Goal: Information Seeking & Learning: Learn about a topic

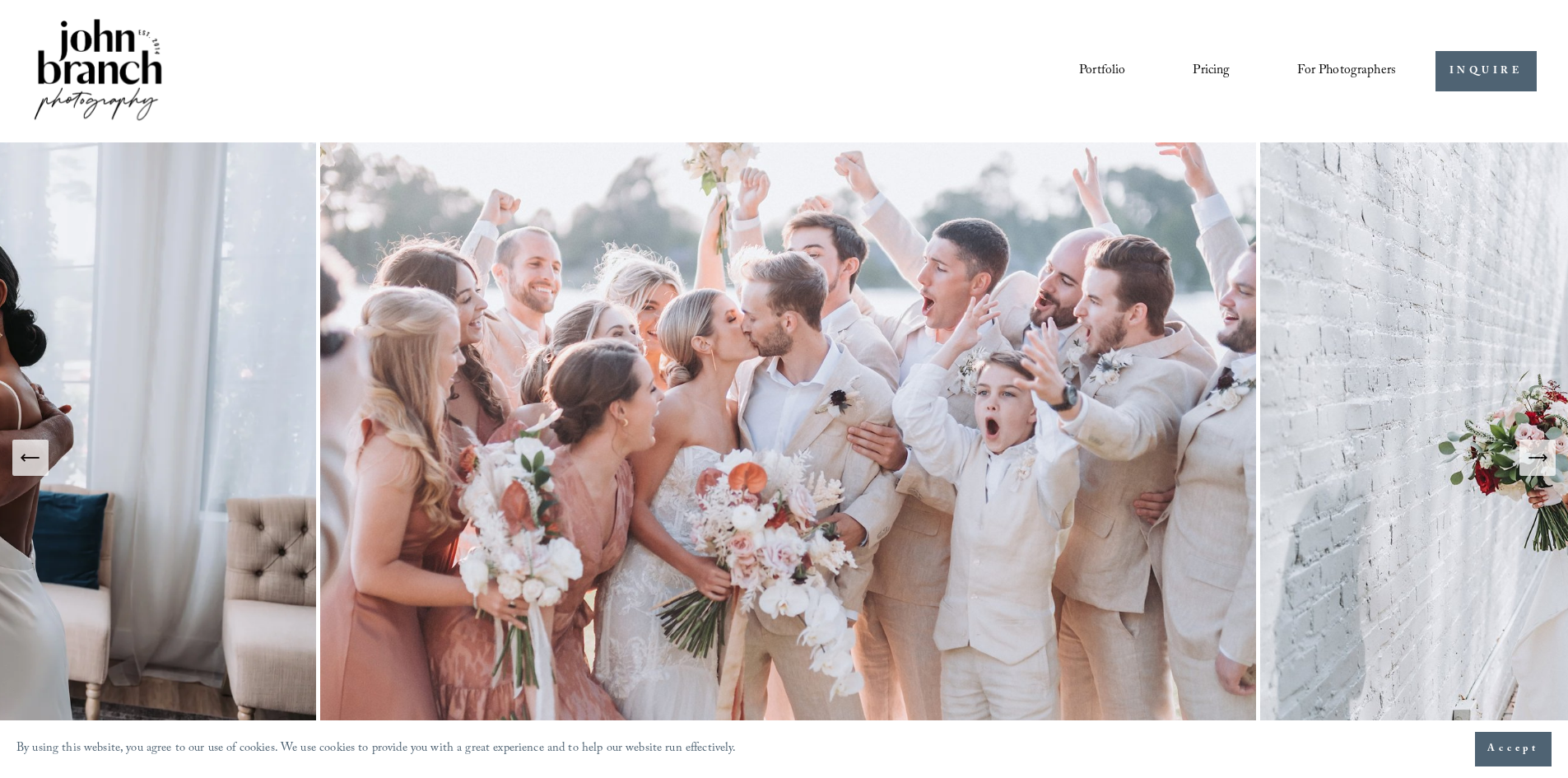
click at [1201, 65] on link "Pricing" at bounding box center [1211, 70] width 37 height 28
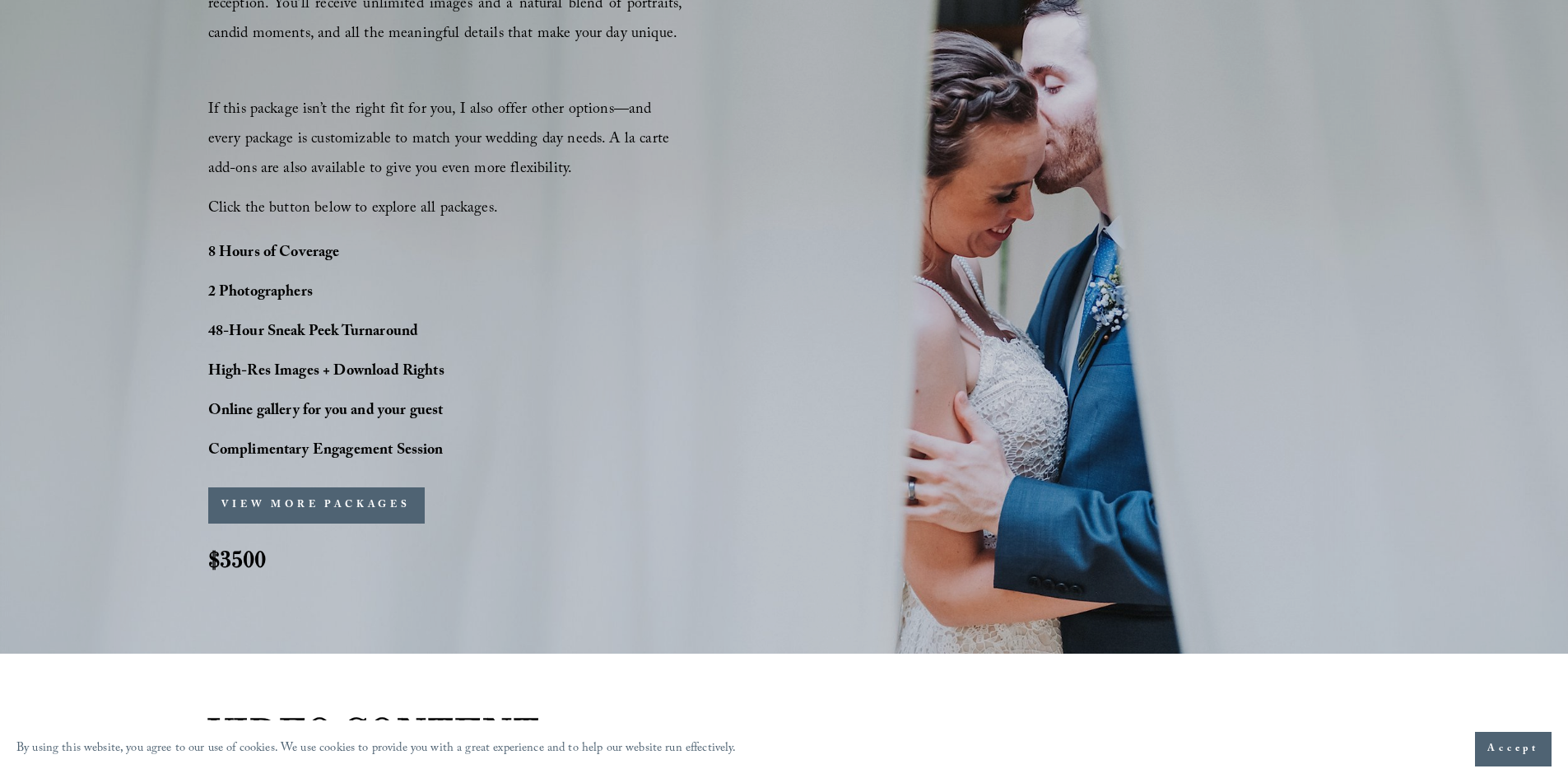
scroll to position [1235, 0]
click at [335, 510] on button "VIEW MORE PACKAGES" at bounding box center [316, 506] width 216 height 36
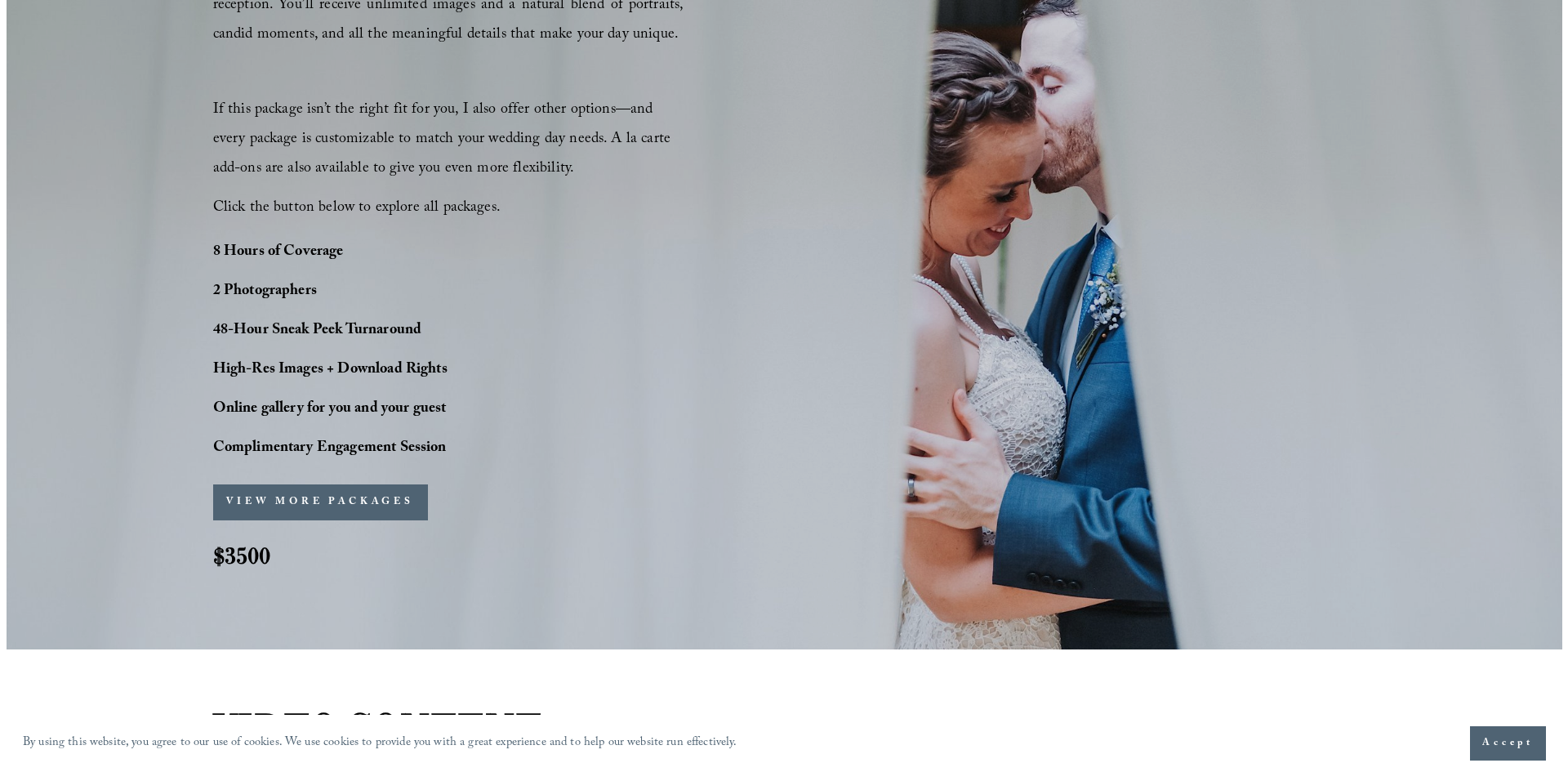
scroll to position [1230, 0]
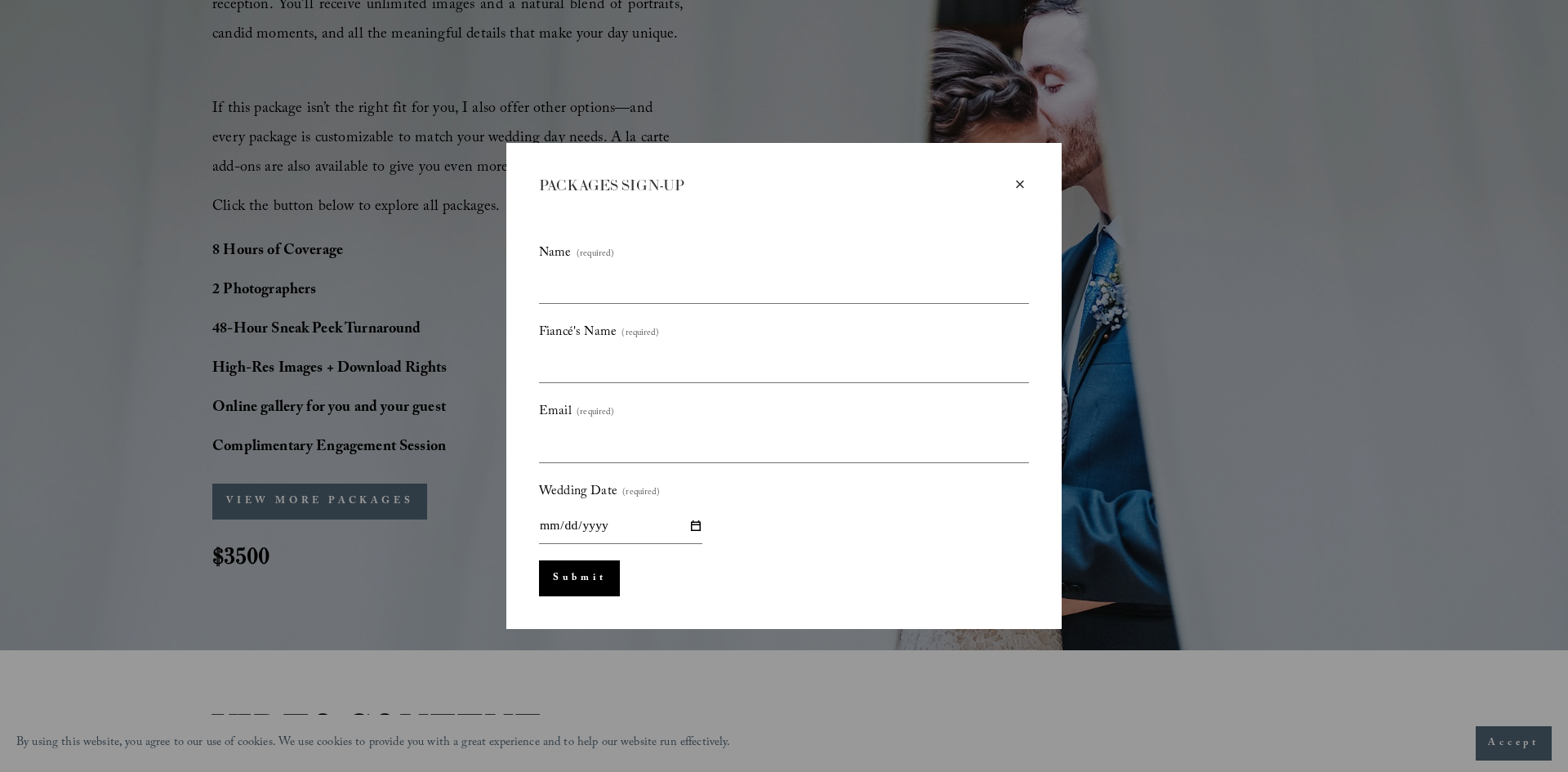
click at [1016, 180] on div "×" at bounding box center [1020, 185] width 18 height 18
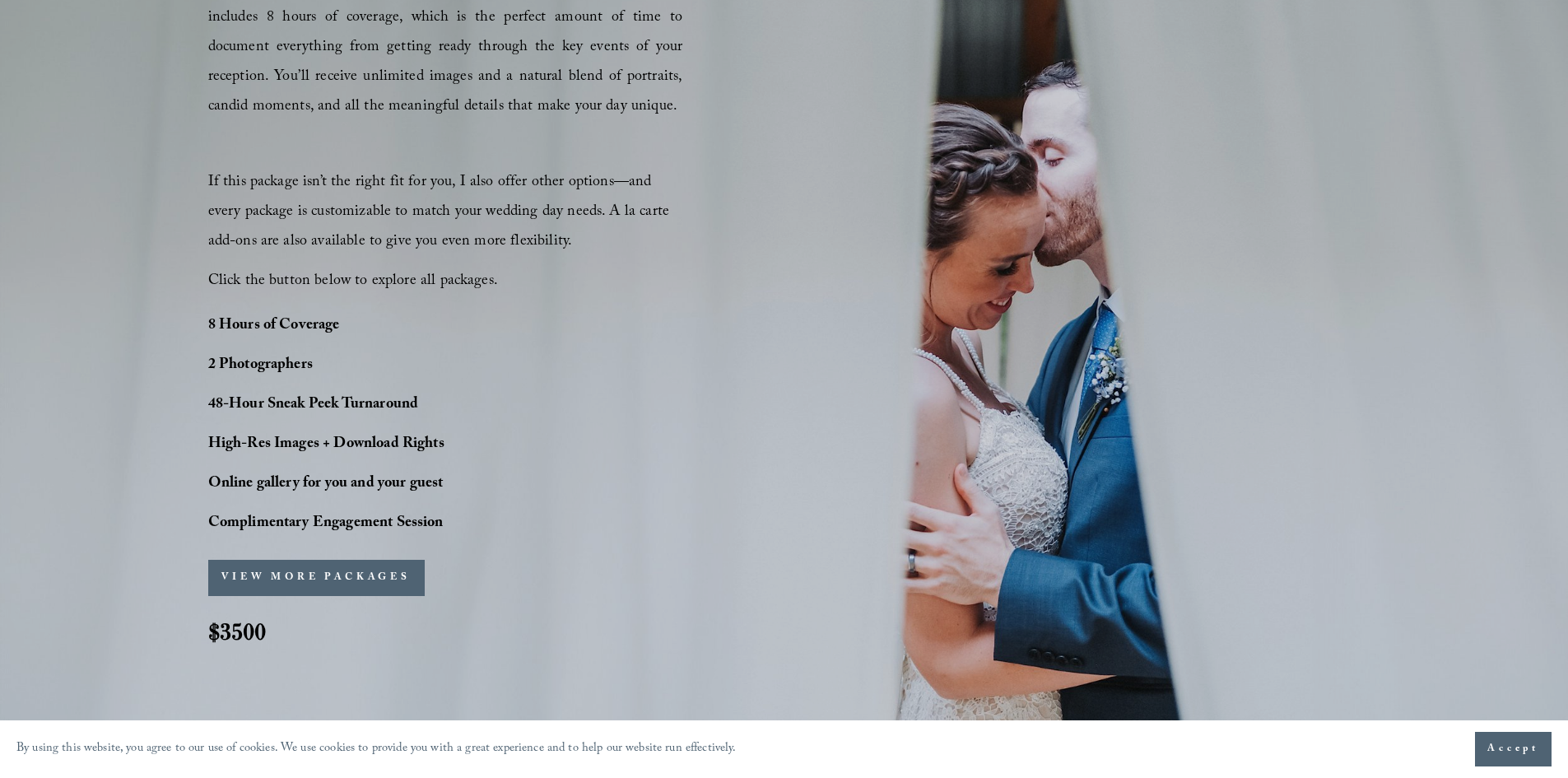
scroll to position [1153, 0]
